Goal: Information Seeking & Learning: Learn about a topic

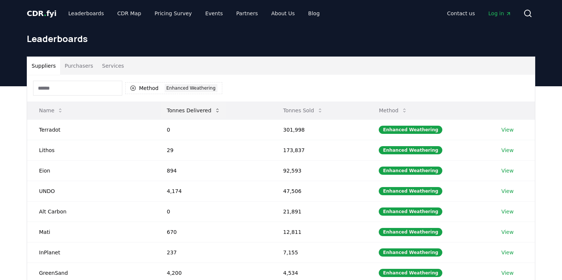
click at [193, 112] on button "Tonnes Delivered" at bounding box center [193, 110] width 65 height 15
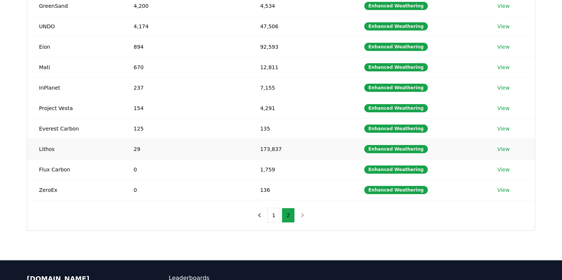
scroll to position [127, 0]
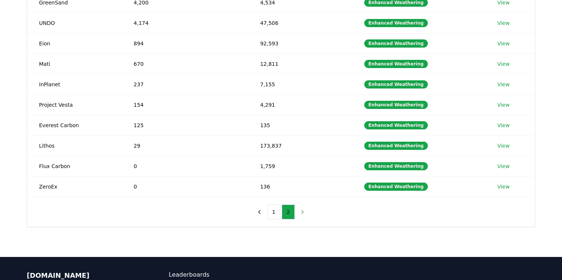
click at [287, 212] on button "2" at bounding box center [288, 212] width 13 height 15
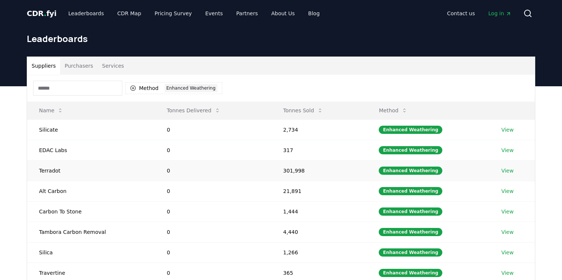
scroll to position [93, 0]
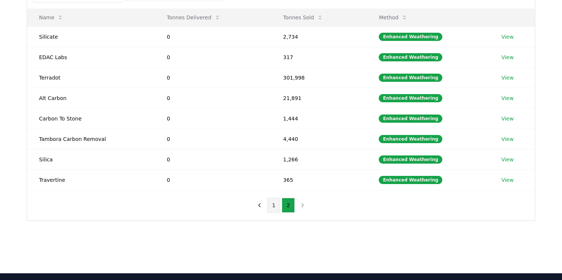
click at [271, 204] on button "1" at bounding box center [273, 205] width 13 height 15
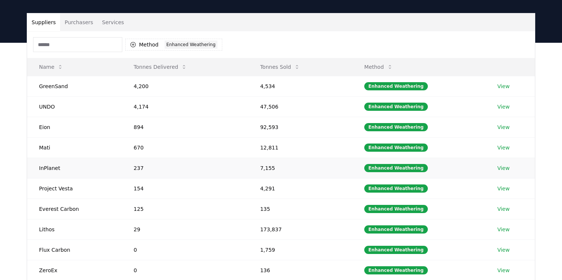
scroll to position [0, 0]
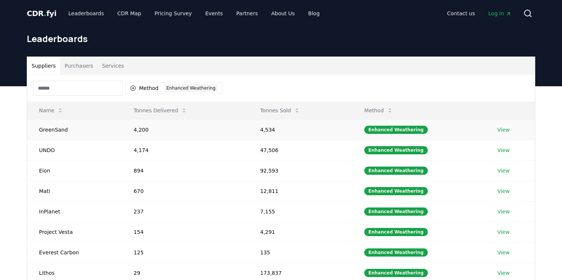
click at [55, 128] on td "GreenSand" at bounding box center [74, 129] width 95 height 20
click at [500, 128] on link "View" at bounding box center [504, 129] width 12 height 7
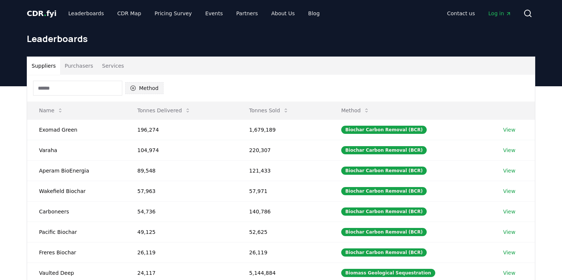
click at [160, 91] on button "Method" at bounding box center [144, 88] width 38 height 12
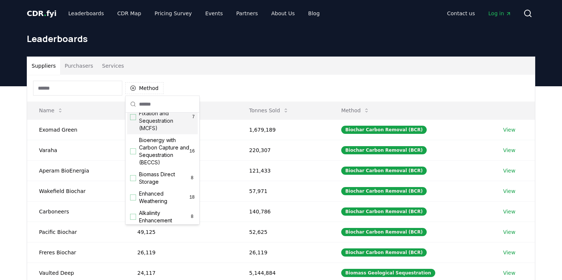
scroll to position [106, 0]
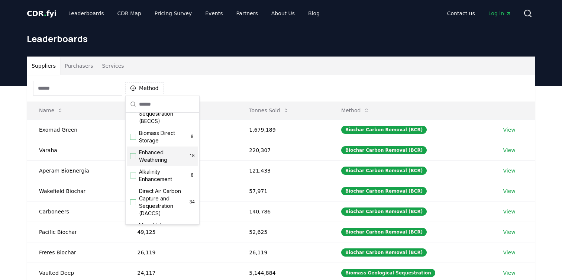
click at [166, 158] on span "Enhanced Weathering" at bounding box center [164, 156] width 50 height 15
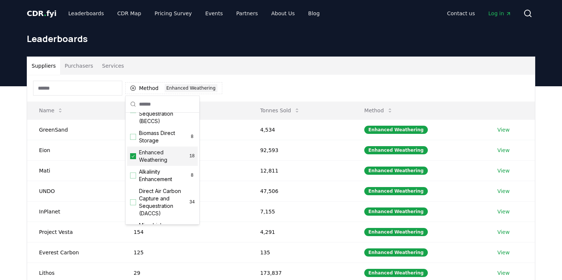
click at [293, 76] on div "Method 1 Enhanced Weathering" at bounding box center [281, 88] width 508 height 27
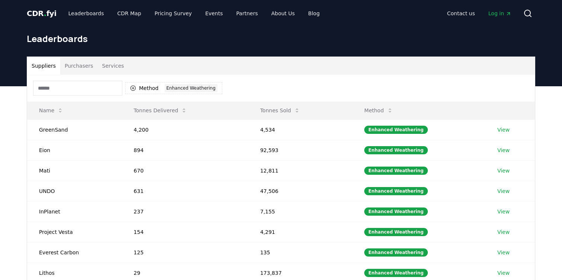
click at [459, 69] on div "Suppliers Purchasers Services" at bounding box center [281, 66] width 508 height 18
click at [452, 79] on div "Method 1 Enhanced Weathering" at bounding box center [281, 88] width 508 height 27
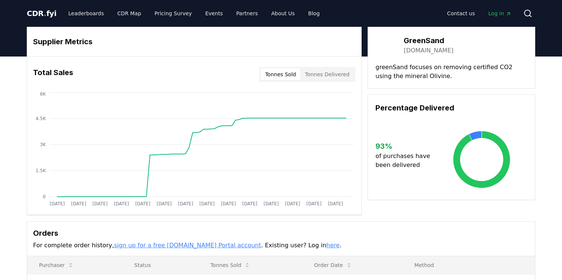
click at [424, 42] on h3 "GreenSand" at bounding box center [429, 40] width 50 height 11
click at [425, 51] on link "greensand.com" at bounding box center [429, 50] width 50 height 9
click at [418, 54] on link "[DOMAIN_NAME]" at bounding box center [429, 50] width 50 height 9
